Goal: Task Accomplishment & Management: Use online tool/utility

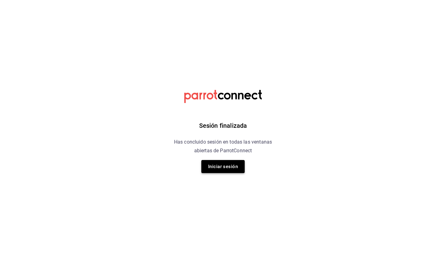
click at [231, 164] on button "Iniciar sesión" at bounding box center [222, 166] width 43 height 13
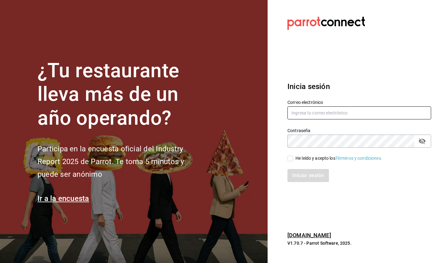
type input "guillermo.sanchez@grupocosteno.com"
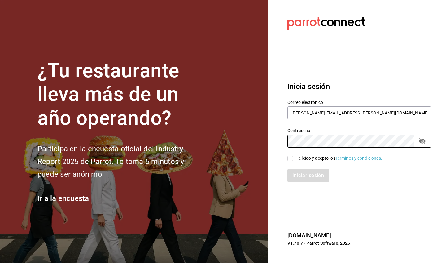
click at [317, 155] on div "He leído y acepto los Términos y condiciones." at bounding box center [338, 158] width 87 height 7
click at [293, 155] on input "He leído y acepto los Términos y condiciones." at bounding box center [290, 158] width 6 height 6
checkbox input "true"
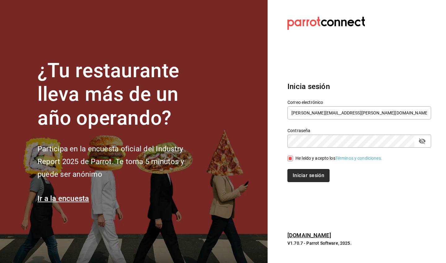
click at [317, 176] on button "Iniciar sesión" at bounding box center [308, 175] width 42 height 13
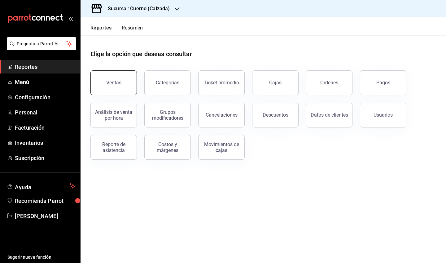
click at [117, 79] on button "Ventas" at bounding box center [113, 82] width 46 height 25
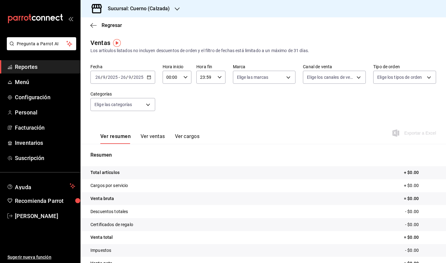
click at [146, 76] on div "[DATE] [DATE] - [DATE] [DATE]" at bounding box center [122, 77] width 65 height 13
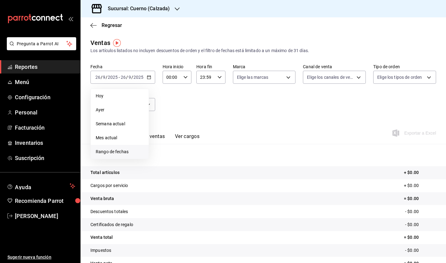
click at [118, 151] on span "Rango de fechas" at bounding box center [120, 151] width 48 height 7
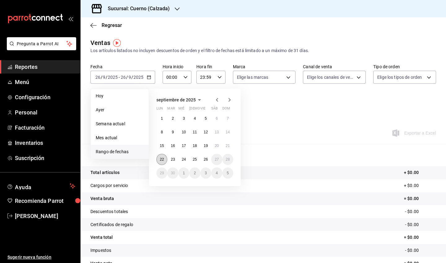
click at [162, 163] on button "22" at bounding box center [161, 159] width 11 height 11
click at [207, 163] on button "26" at bounding box center [205, 159] width 11 height 11
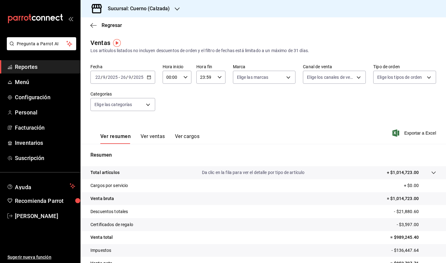
click at [190, 77] on div "00:00 Hora inicio" at bounding box center [177, 77] width 29 height 13
click at [169, 112] on button "05" at bounding box center [169, 115] width 12 height 12
type input "05:00"
click at [211, 83] on div at bounding box center [223, 131] width 446 height 263
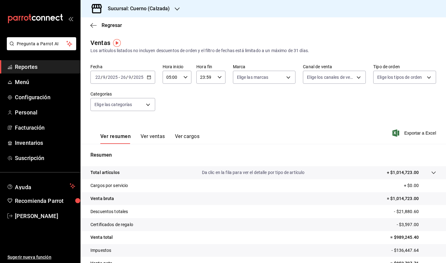
click at [213, 81] on input "23:59" at bounding box center [205, 77] width 18 height 12
click at [204, 117] on span "05" at bounding box center [203, 117] width 5 height 5
click at [218, 91] on span "00" at bounding box center [218, 92] width 5 height 5
type input "05:00"
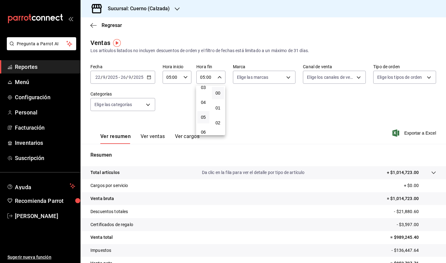
click at [277, 100] on div at bounding box center [223, 131] width 446 height 263
click at [254, 71] on body "Pregunta a Parrot AI Reportes Menú Configuración Personal Facturación Inventari…" at bounding box center [223, 131] width 446 height 263
click at [280, 126] on li "Cuerno - Calzada" at bounding box center [264, 122] width 62 height 14
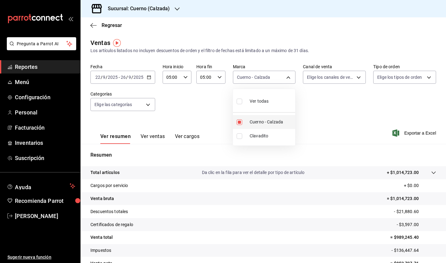
type input "b7ae777b-2dfc-42e0-9650-6cefdf37a424"
checkbox input "true"
click at [336, 112] on div at bounding box center [223, 131] width 446 height 263
click at [406, 134] on span "Exportar a Excel" at bounding box center [415, 132] width 42 height 7
click at [228, 128] on div "Ver resumen Ver ventas Ver cargos Exportar a Excel" at bounding box center [263, 130] width 365 height 25
